Goal: Task Accomplishment & Management: Manage account settings

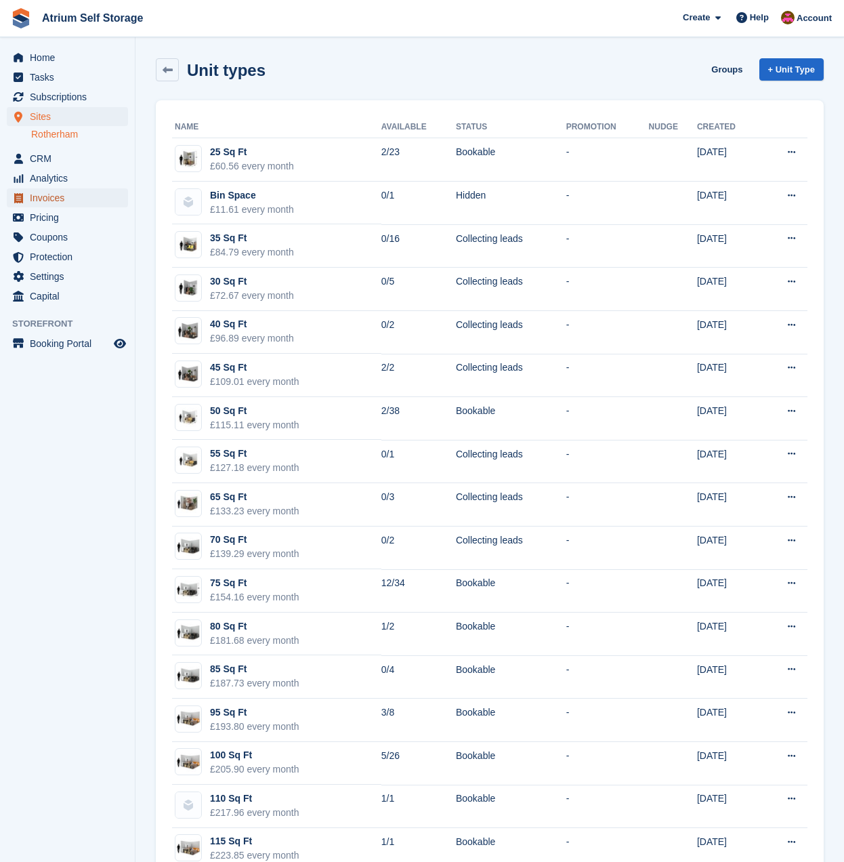
click at [65, 201] on span "Invoices" at bounding box center [70, 197] width 81 height 19
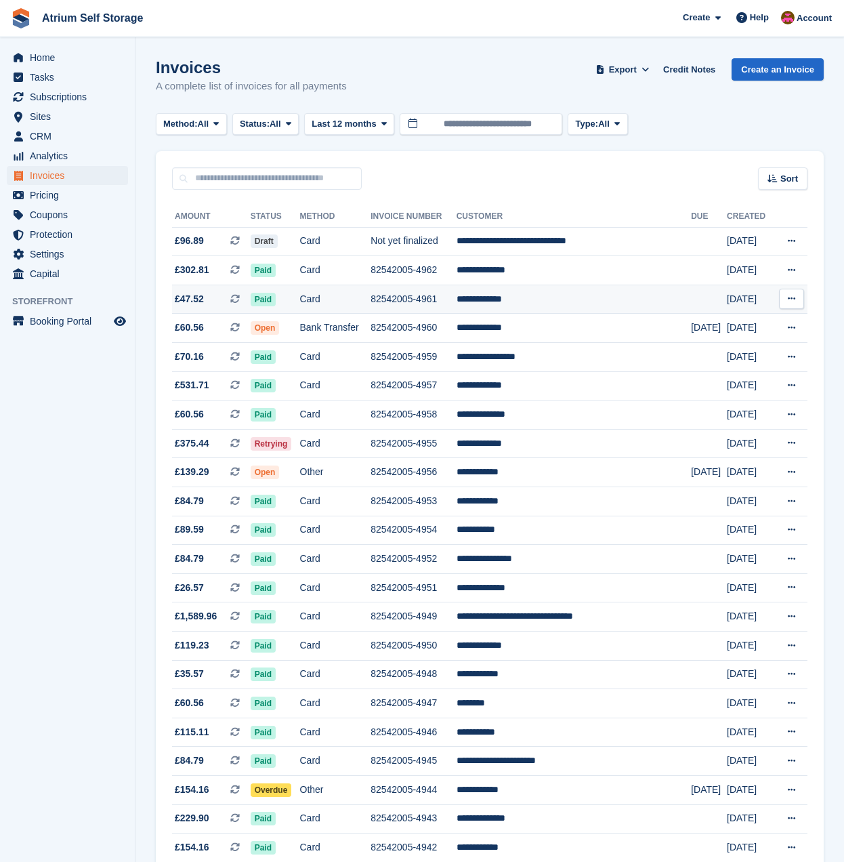
click at [548, 295] on td "**********" at bounding box center [574, 299] width 234 height 29
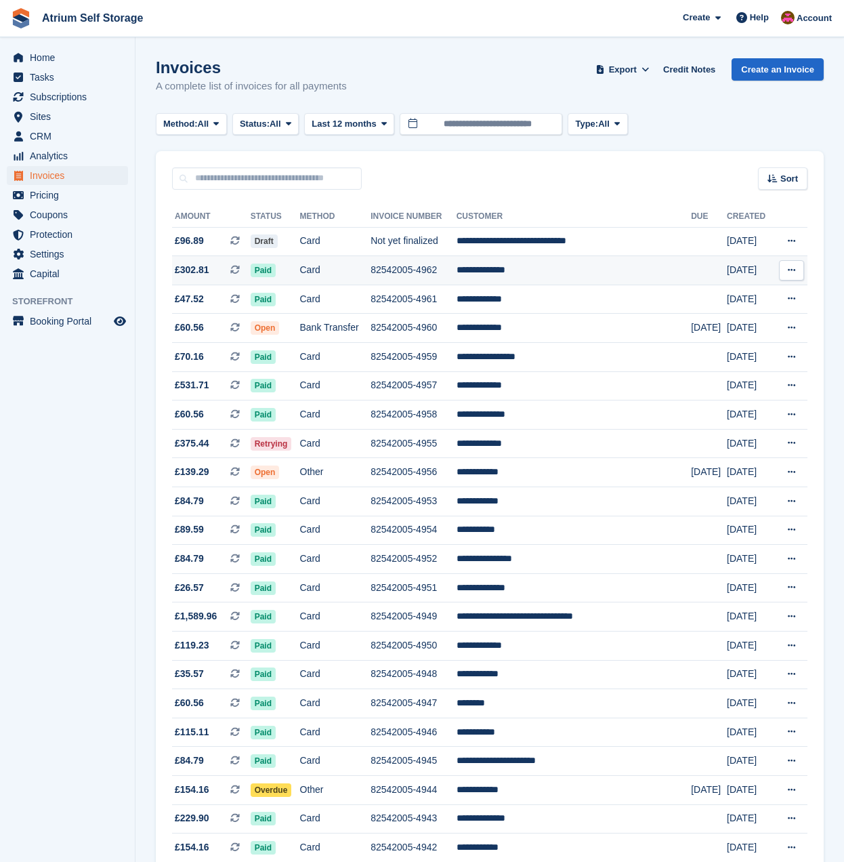
click at [335, 276] on td "Card" at bounding box center [335, 270] width 71 height 29
